Goal: Task Accomplishment & Management: Manage account settings

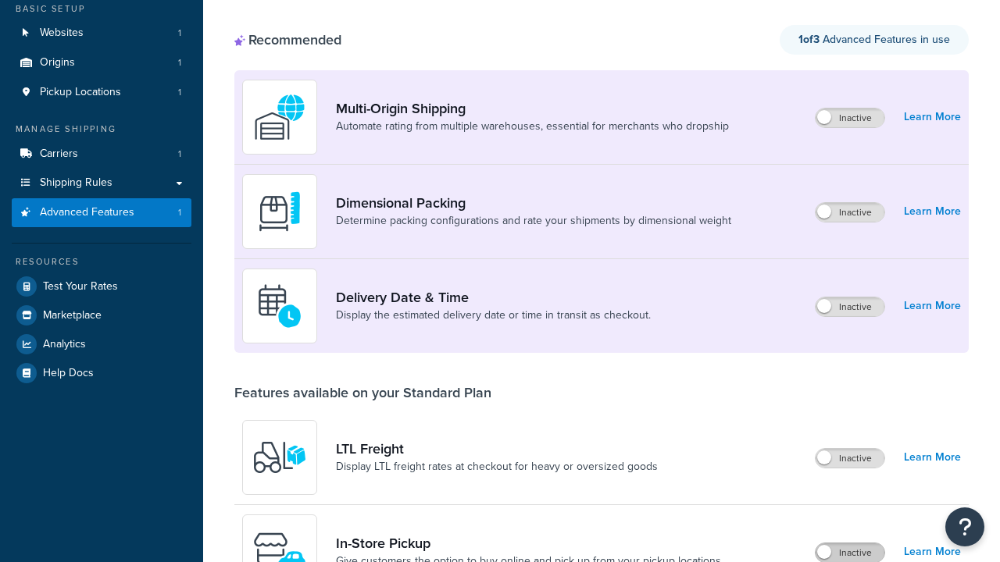
click at [850, 544] on label "Inactive" at bounding box center [850, 553] width 69 height 19
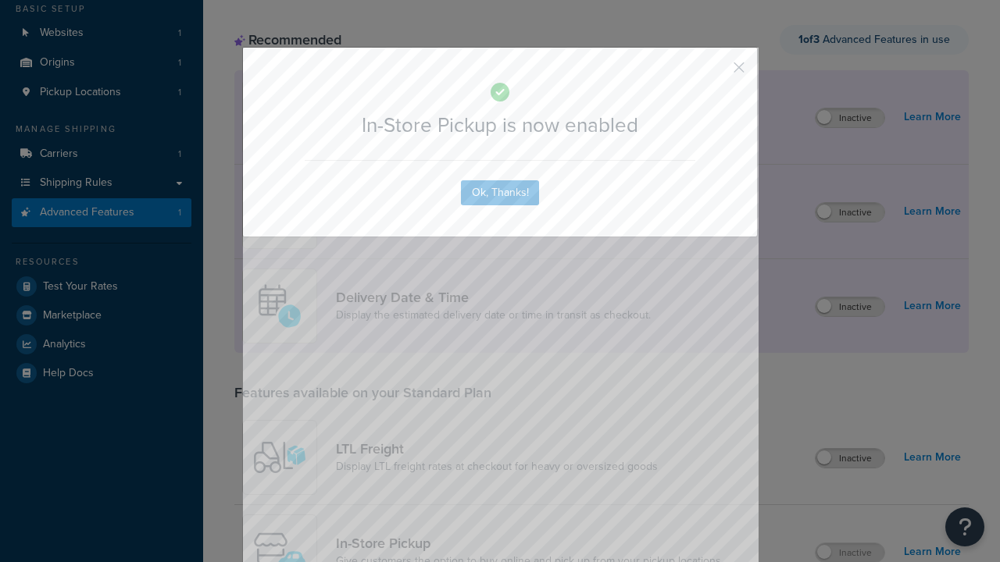
scroll to position [409, 0]
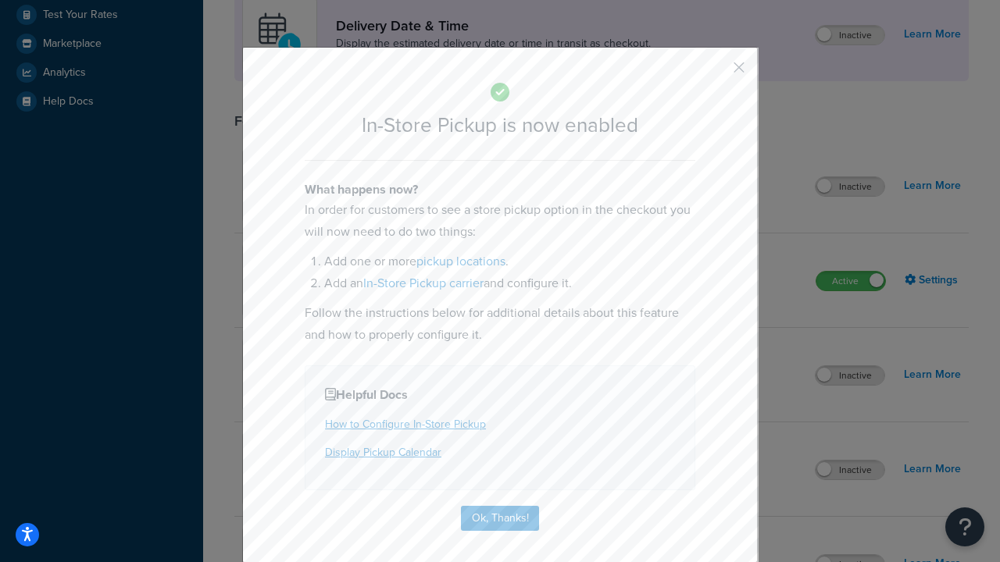
click at [716, 73] on button "button" at bounding box center [716, 73] width 4 height 4
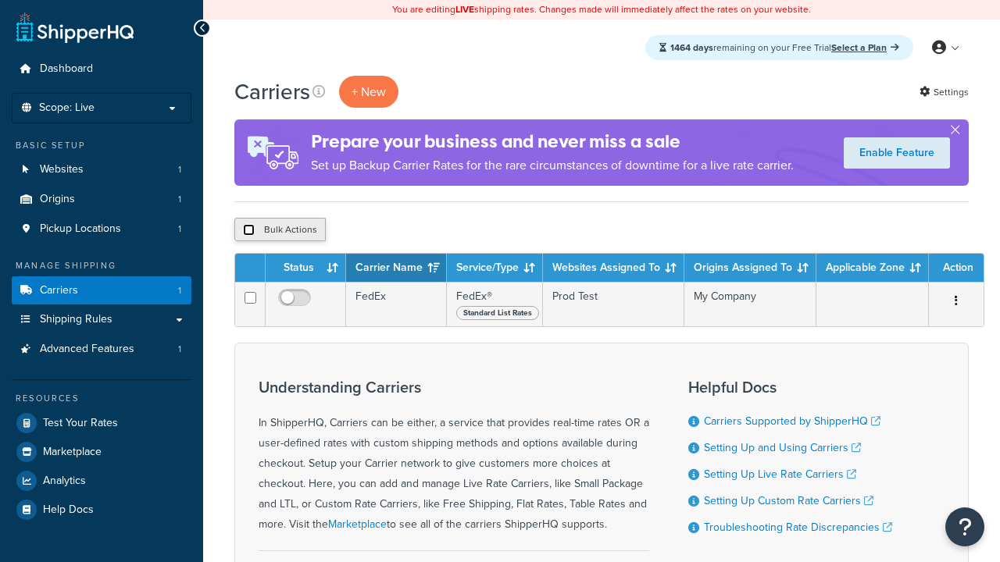
click at [248, 230] on input "checkbox" at bounding box center [249, 230] width 12 height 12
checkbox input "true"
click at [0, 0] on button "Delete" at bounding box center [0, 0] width 0 height 0
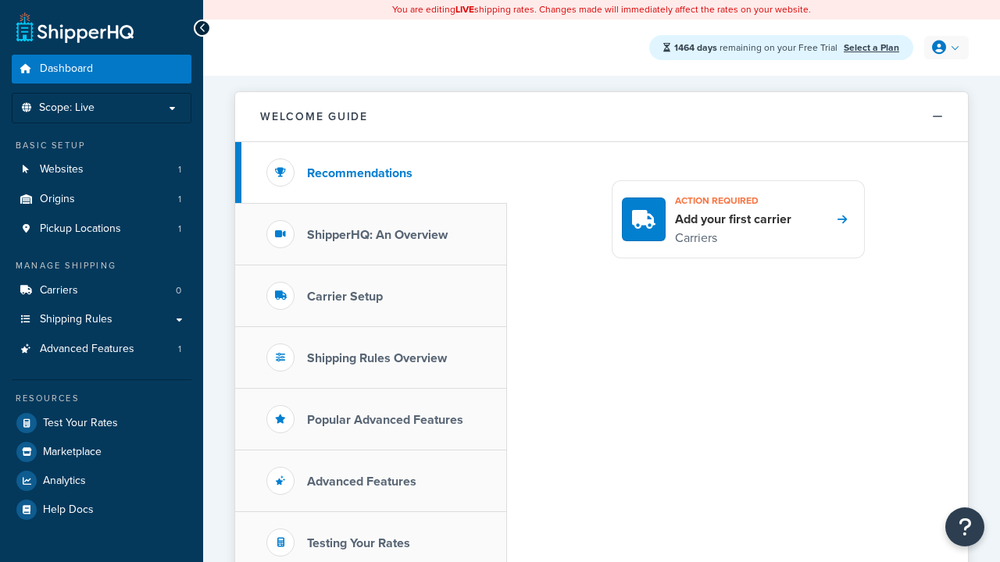
click at [944, 48] on icon at bounding box center [939, 48] width 14 height 14
click at [898, 80] on span "My Profile" at bounding box center [880, 79] width 44 height 15
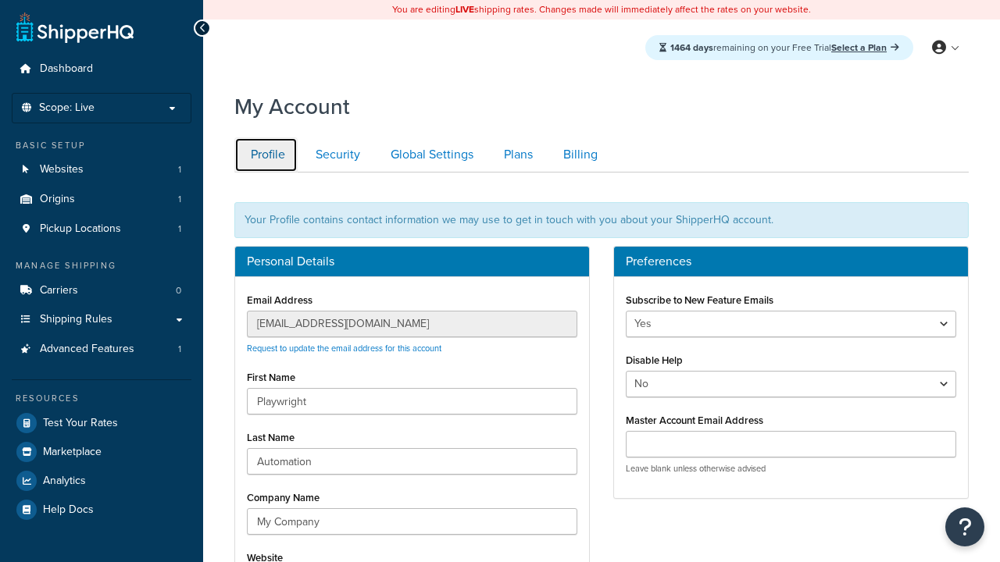
click at [266, 155] on link "Profile" at bounding box center [265, 154] width 63 height 35
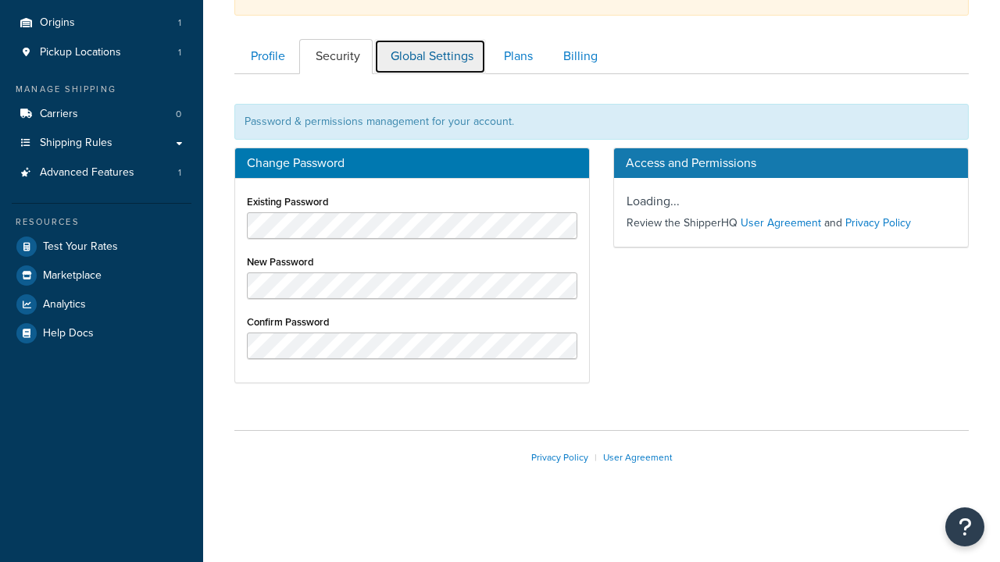
click at [430, 56] on link "Global Settings" at bounding box center [430, 56] width 112 height 35
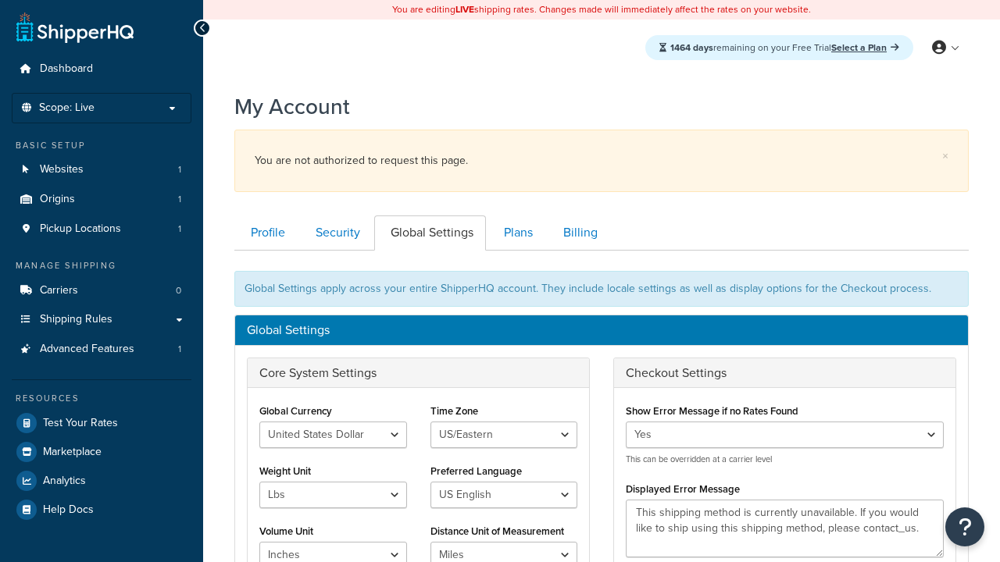
scroll to position [251, 0]
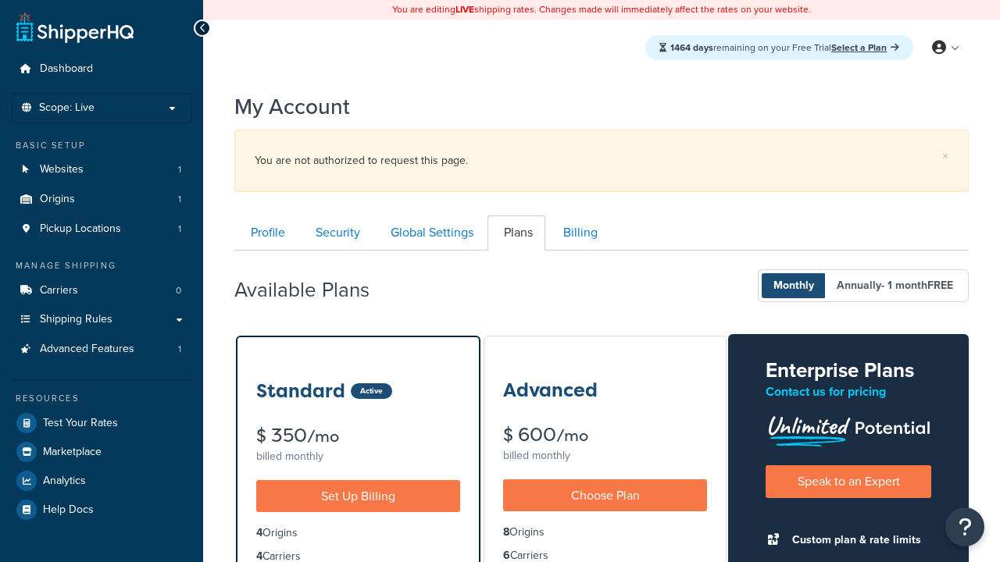
scroll to position [251, 0]
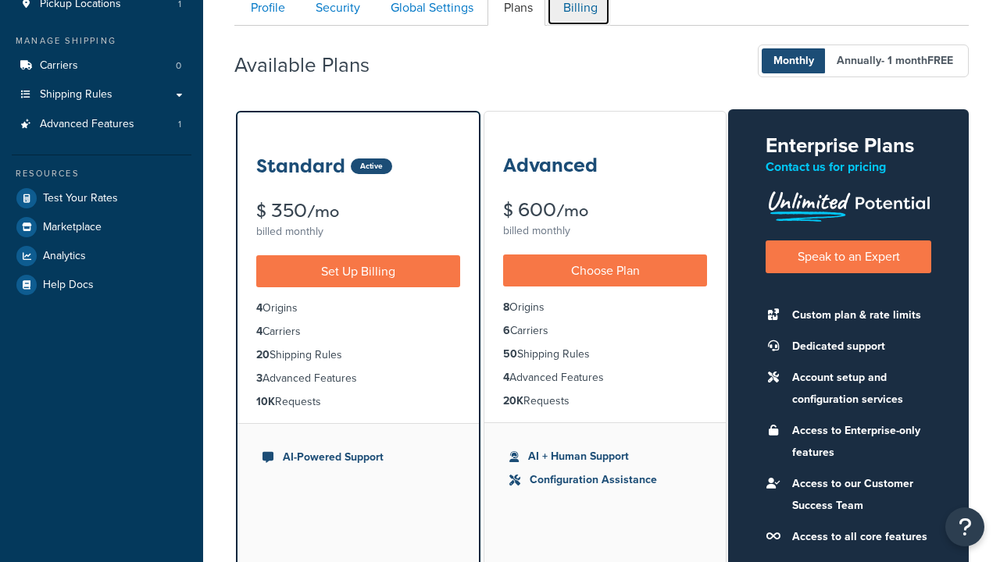
click at [578, 17] on link "Billing" at bounding box center [578, 8] width 63 height 35
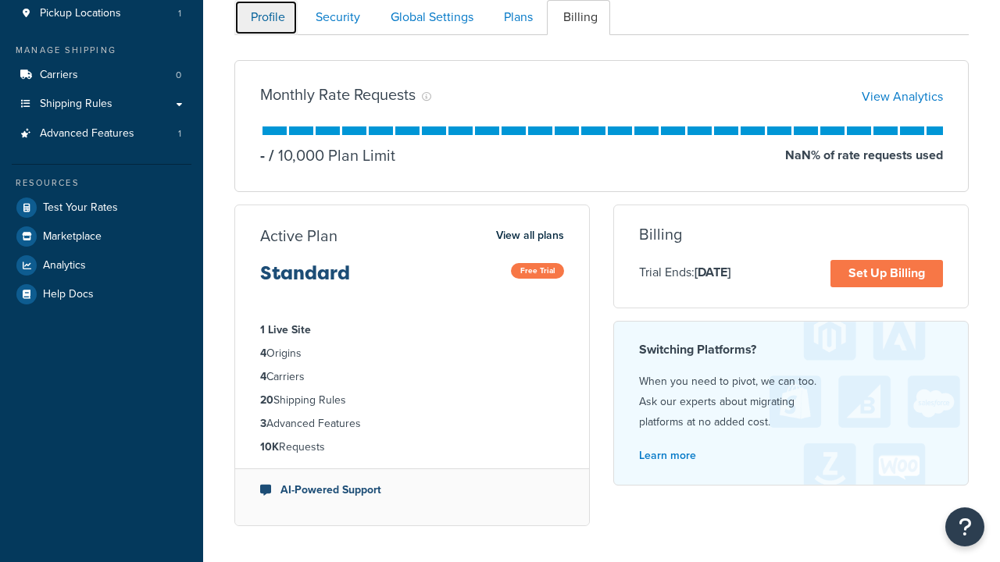
click at [266, 17] on link "Profile" at bounding box center [265, 17] width 63 height 35
